Goal: Complete application form

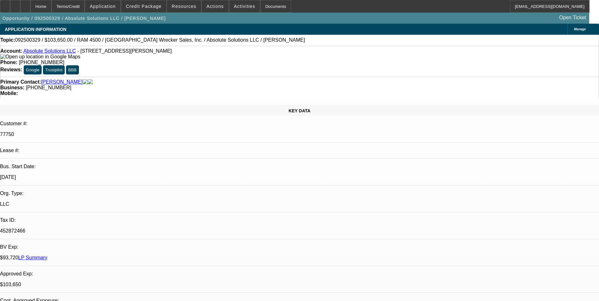
select select "0"
select select "6"
select select "0"
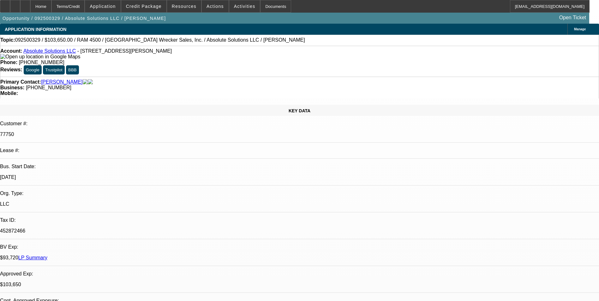
select select "0"
select select "6"
select select "0"
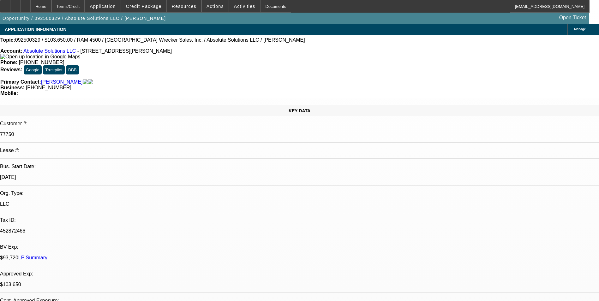
select select "0"
select select "5"
